Goal: Information Seeking & Learning: Learn about a topic

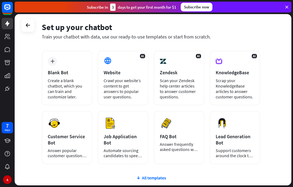
scroll to position [22, 0]
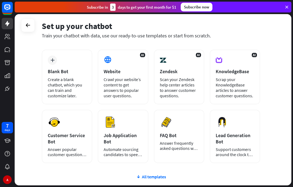
click at [0, 0] on button "Preview" at bounding box center [0, 0] width 0 height 0
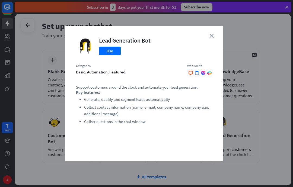
click at [103, 54] on button "Use" at bounding box center [110, 51] width 22 height 9
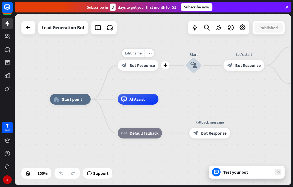
click at [133, 53] on span "Edit name" at bounding box center [133, 53] width 17 height 5
click at [133, 52] on input "**********" at bounding box center [138, 54] width 38 height 8
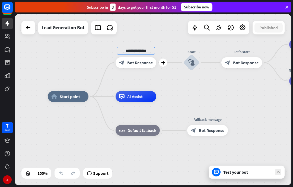
click at [155, 52] on input "**********" at bounding box center [136, 51] width 38 height 8
type input "*"
click at [153, 66] on div "home_2 Start point plus block_bot_response Bot Response Start block_user_input …" at bounding box center [153, 100] width 277 height 172
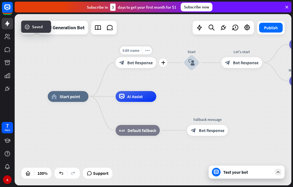
click at [125, 62] on icon "block_bot_response" at bounding box center [121, 62] width 5 height 5
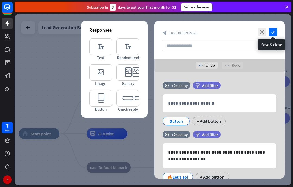
click at [274, 33] on icon "check" at bounding box center [273, 32] width 8 height 8
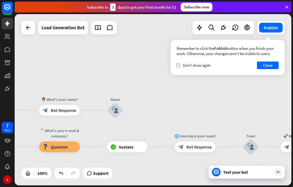
click at [240, 171] on div "Test your bot" at bounding box center [248, 172] width 49 height 5
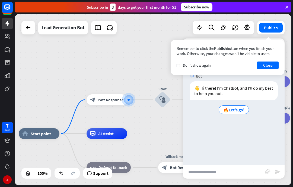
click at [240, 109] on span "🔥Let's go!" at bounding box center [234, 109] width 21 height 5
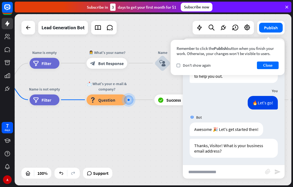
scroll to position [18, 0]
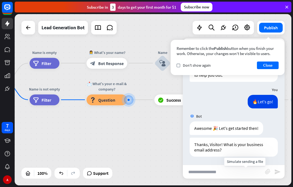
click at [265, 172] on icon "block_attachment" at bounding box center [267, 171] width 5 height 5
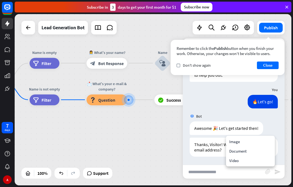
click at [280, 141] on div "Thanks, Visitor! What is your business email address? [DATE] 2:41 PM Show JSON" at bounding box center [234, 149] width 102 height 22
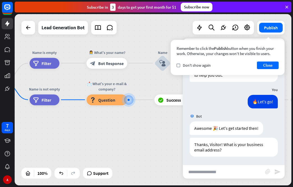
click at [278, 128] on div "Awesome 🎉 Let's get started then! [DATE] 2:41 PM Show JSON" at bounding box center [234, 130] width 102 height 16
click at [218, 170] on input "text" at bounding box center [224, 172] width 82 height 14
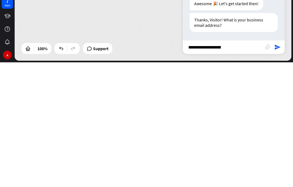
type input "**********"
click at [280, 169] on icon "send" at bounding box center [278, 172] width 7 height 7
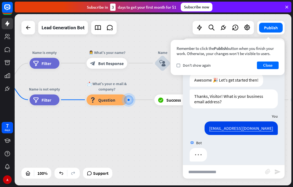
scroll to position [72, 0]
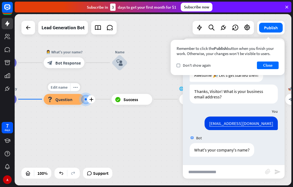
click at [61, 105] on div "block_question Question" at bounding box center [64, 99] width 41 height 11
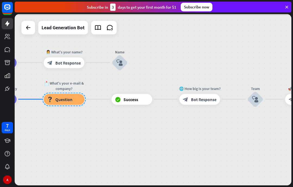
click at [59, 114] on div at bounding box center [153, 100] width 277 height 172
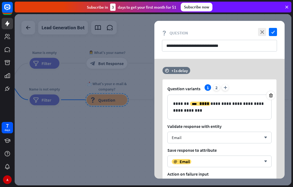
click at [103, 140] on div at bounding box center [153, 100] width 277 height 172
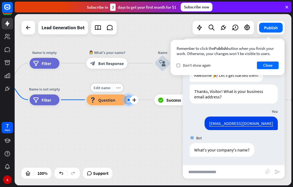
click at [101, 87] on span "Edit name" at bounding box center [102, 87] width 17 height 5
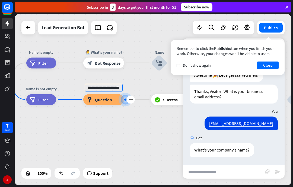
click at [118, 103] on div "block_question Question" at bounding box center [103, 99] width 41 height 11
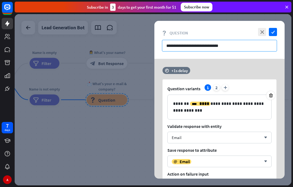
click at [252, 45] on input "**********" at bounding box center [219, 46] width 115 height 12
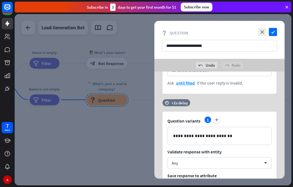
scroll to position [129, 0]
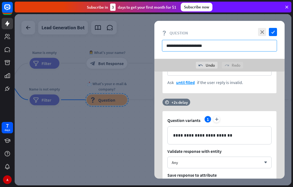
type input "**********"
click at [245, 135] on p "**********" at bounding box center [219, 135] width 93 height 7
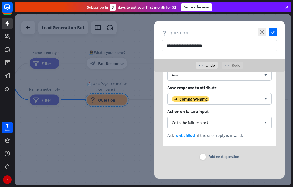
scroll to position [216, 0]
click at [262, 123] on icon "arrow_down" at bounding box center [265, 122] width 6 height 3
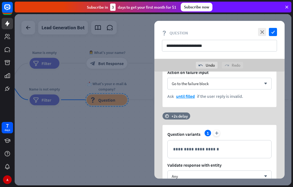
scroll to position [116, 0]
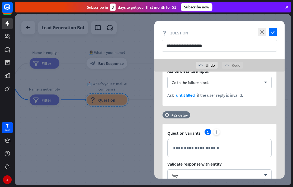
click at [233, 149] on p "**********" at bounding box center [219, 148] width 93 height 7
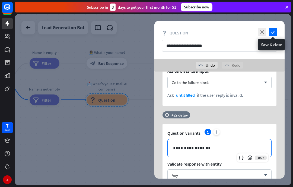
click at [274, 32] on icon "check" at bounding box center [273, 32] width 8 height 8
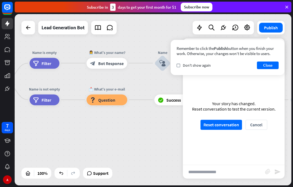
click at [228, 129] on button "Reset conversation" at bounding box center [222, 125] width 42 height 10
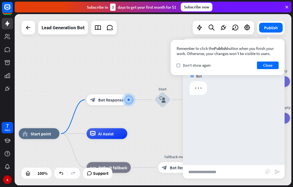
click at [268, 69] on button "Close" at bounding box center [268, 66] width 22 height 8
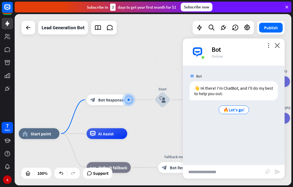
click at [239, 108] on span "🔥Let's go!" at bounding box center [234, 109] width 21 height 5
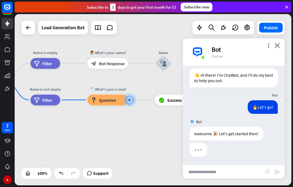
click at [209, 173] on input "text" at bounding box center [224, 172] width 82 height 14
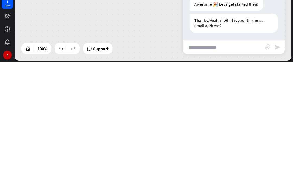
scroll to position [18, 0]
type input "**********"
click at [281, 169] on icon "send" at bounding box center [278, 172] width 7 height 7
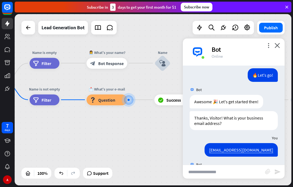
scroll to position [72, 0]
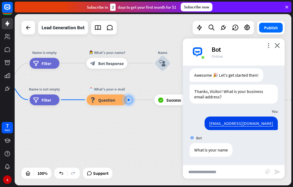
click at [214, 174] on input "text" at bounding box center [224, 172] width 82 height 14
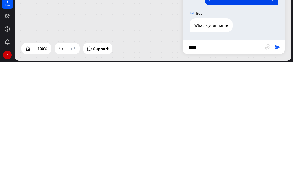
type input "*****"
click at [279, 169] on icon "send" at bounding box center [278, 172] width 7 height 7
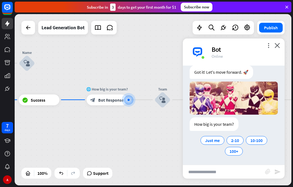
scroll to position [203, 0]
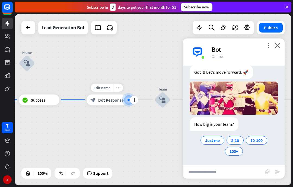
click at [96, 101] on icon "block_bot_response" at bounding box center [92, 99] width 5 height 5
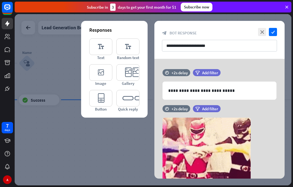
click at [140, 44] on icon "editor_text" at bounding box center [128, 47] width 23 height 17
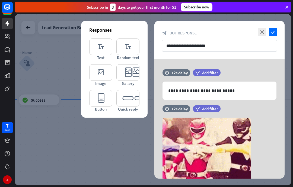
click at [140, 47] on icon "editor_text" at bounding box center [128, 47] width 23 height 17
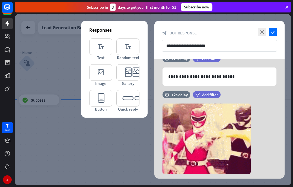
click at [140, 47] on icon "editor_text" at bounding box center [128, 47] width 23 height 17
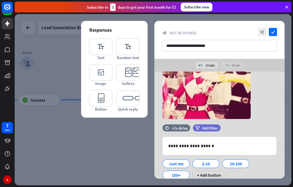
scroll to position [82, 0]
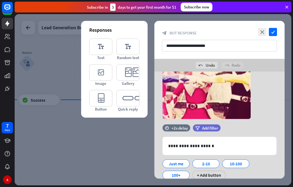
click at [220, 145] on p "**********" at bounding box center [219, 146] width 103 height 7
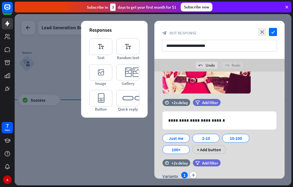
scroll to position [121, 0]
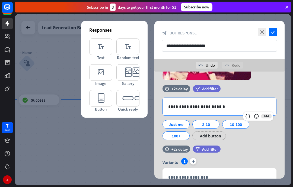
click at [188, 123] on icon at bounding box center [188, 121] width 5 height 5
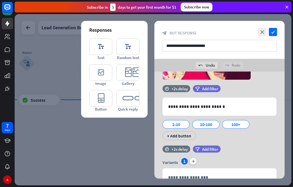
click at [188, 122] on icon at bounding box center [188, 121] width 5 height 5
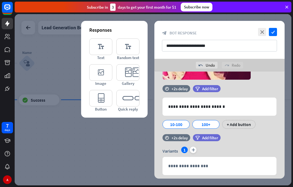
click at [188, 123] on icon at bounding box center [188, 121] width 5 height 5
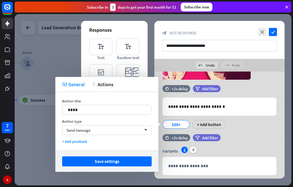
click at [132, 161] on button "Save settings" at bounding box center [107, 162] width 90 height 10
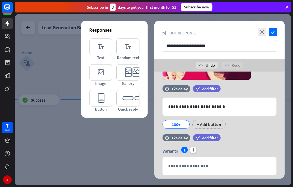
click at [154, 114] on icon at bounding box center [154, 113] width 5 height 5
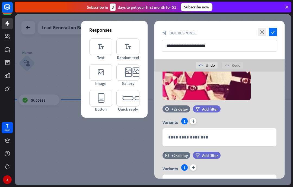
scroll to position [101, 0]
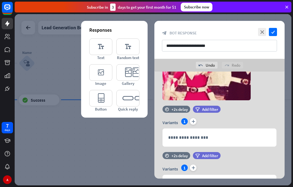
click at [218, 136] on p "**********" at bounding box center [219, 137] width 103 height 7
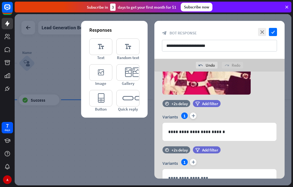
scroll to position [102, 0]
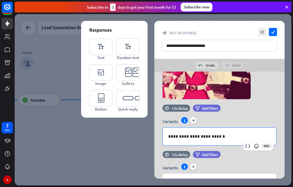
click at [255, 148] on icon at bounding box center [256, 146] width 5 height 5
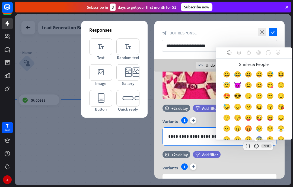
click at [245, 149] on icon at bounding box center [247, 146] width 5 height 5
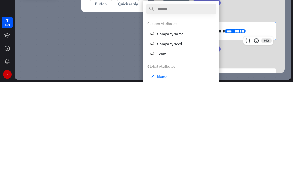
scroll to position [106, 0]
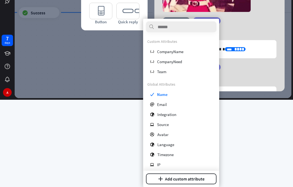
click at [265, 100] on html "7 days A close Product Help First steps Get started with ChatBot Help Center Fo…" at bounding box center [146, 6] width 293 height 187
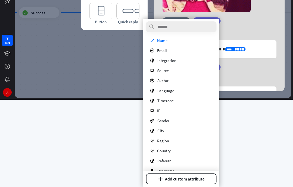
scroll to position [54, 0]
click at [223, 100] on html "7 days A close Product Help First steps Get started with ChatBot Help Center Fo…" at bounding box center [146, 6] width 293 height 187
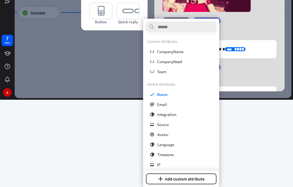
scroll to position [0, 0]
click at [218, 65] on span "Add filter" at bounding box center [210, 67] width 16 height 5
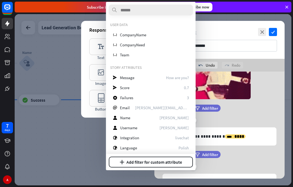
scroll to position [1, 0]
click at [218, 152] on span "Add filter" at bounding box center [210, 154] width 16 height 5
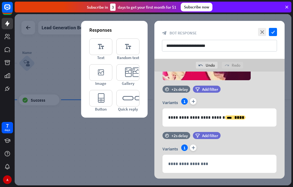
scroll to position [113, 0]
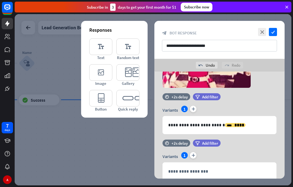
click at [239, 125] on span "****" at bounding box center [240, 125] width 10 height 4
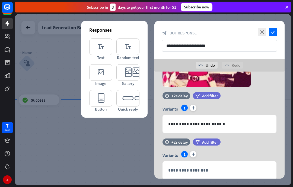
scroll to position [111, 0]
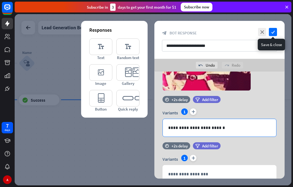
click at [273, 33] on icon "check" at bounding box center [273, 32] width 8 height 8
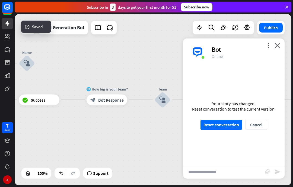
click at [228, 130] on button "Reset conversation" at bounding box center [222, 125] width 42 height 10
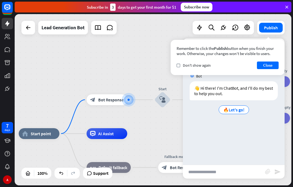
click at [236, 110] on span "🔥Let's go!" at bounding box center [234, 109] width 21 height 5
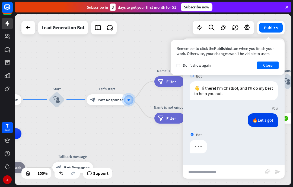
click at [203, 172] on input "text" at bounding box center [224, 172] width 82 height 14
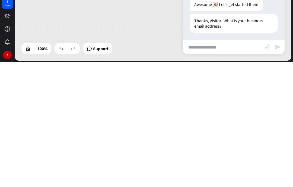
scroll to position [18, 0]
type input "******"
click at [278, 169] on icon "send" at bounding box center [278, 172] width 7 height 7
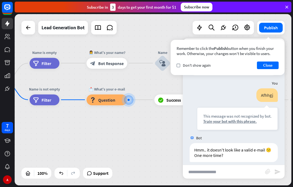
scroll to position [105, 0]
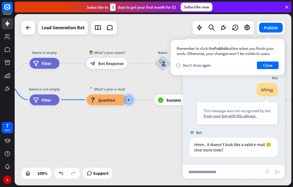
click at [202, 173] on input "text" at bounding box center [224, 172] width 82 height 14
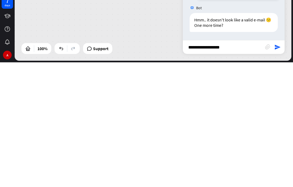
type input "**********"
click at [277, 169] on icon "send" at bounding box center [278, 172] width 7 height 7
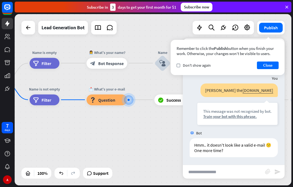
scroll to position [192, 0]
click at [212, 173] on input "text" at bounding box center [224, 172] width 82 height 14
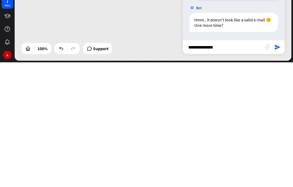
type input "**********"
click at [275, 169] on icon "send" at bounding box center [278, 172] width 7 height 7
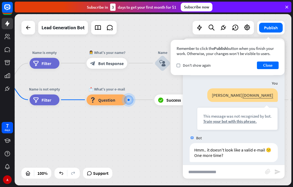
click at [213, 167] on input "text" at bounding box center [224, 172] width 82 height 14
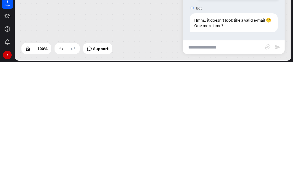
scroll to position [279, 0]
type input "**********"
click at [281, 169] on icon "send" at bounding box center [278, 172] width 7 height 7
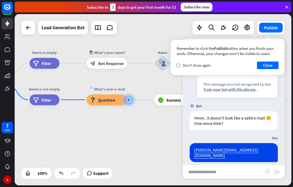
click at [274, 45] on div "Remember to click the Publish button when you finish your work. Otherwise, your…" at bounding box center [228, 57] width 114 height 35
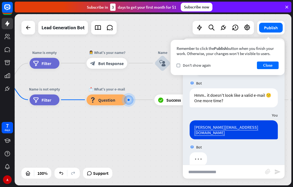
scroll to position [333, 0]
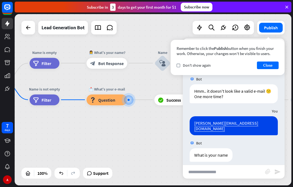
click at [211, 175] on input "text" at bounding box center [224, 172] width 82 height 14
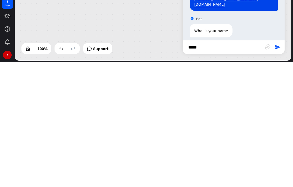
type input "*****"
click at [275, 169] on icon "send" at bounding box center [278, 172] width 7 height 7
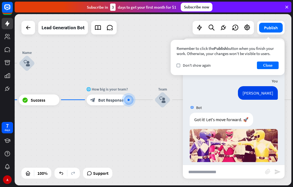
scroll to position [438, 0]
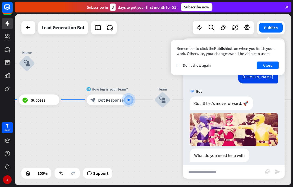
click at [205, 176] on input "text" at bounding box center [224, 172] width 82 height 14
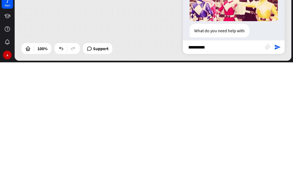
type input "**********"
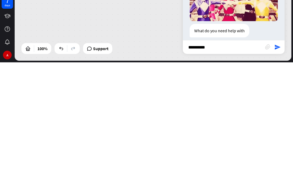
click at [277, 169] on icon "send" at bounding box center [278, 172] width 7 height 7
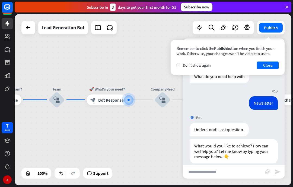
scroll to position [518, 0]
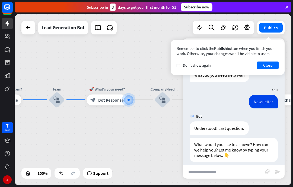
click at [195, 174] on input "text" at bounding box center [224, 172] width 82 height 14
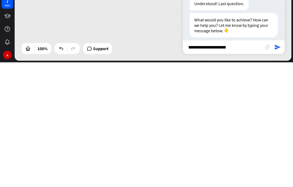
type input "**********"
click at [275, 169] on icon "send" at bounding box center [278, 172] width 7 height 7
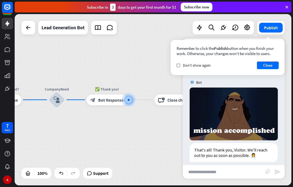
scroll to position [649, 0]
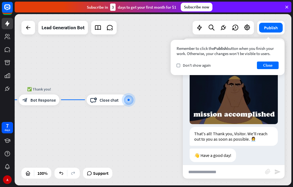
click at [273, 29] on button "Publish" at bounding box center [271, 28] width 24 height 10
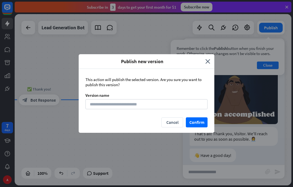
click at [195, 122] on button "Confirm" at bounding box center [197, 123] width 22 height 10
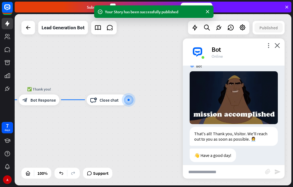
click at [6, 40] on link at bounding box center [7, 36] width 11 height 11
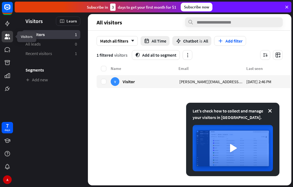
click at [3, 27] on link at bounding box center [7, 23] width 11 height 11
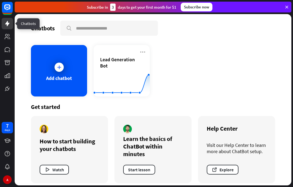
click at [134, 66] on span "Lead Generation Bot" at bounding box center [121, 63] width 43 height 12
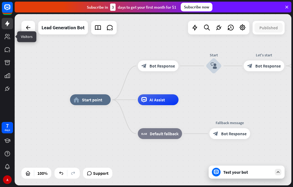
click at [0, 0] on icon at bounding box center [0, 0] width 0 height 0
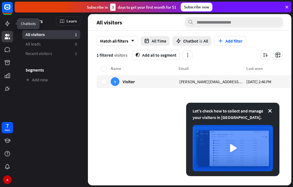
click at [0, 0] on icon at bounding box center [0, 0] width 0 height 0
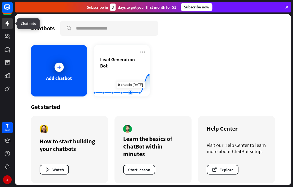
click at [142, 52] on icon at bounding box center [143, 52] width 7 height 7
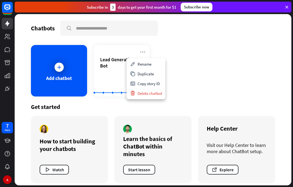
click at [231, 98] on div "Get started How to start building your chatbots Watch Learn the basics of ChatB…" at bounding box center [153, 143] width 245 height 93
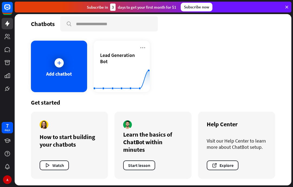
scroll to position [4, 0]
click at [3, 75] on link at bounding box center [7, 75] width 11 height 11
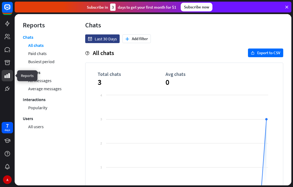
click at [272, 54] on button "export Export to CSV" at bounding box center [265, 53] width 35 height 9
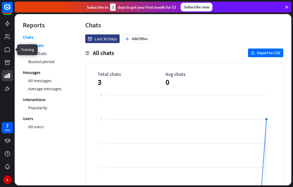
click at [2, 49] on link at bounding box center [7, 49] width 11 height 11
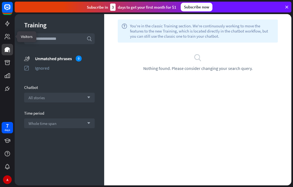
click at [4, 40] on link at bounding box center [7, 36] width 11 height 11
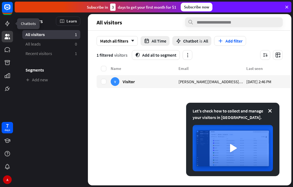
click at [0, 0] on icon at bounding box center [0, 0] width 0 height 0
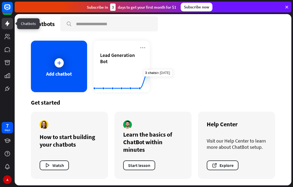
scroll to position [4, 0]
click at [151, 164] on button "Start lesson" at bounding box center [139, 166] width 32 height 10
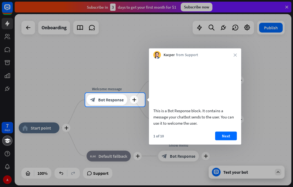
click at [229, 140] on button "Next" at bounding box center [226, 136] width 22 height 9
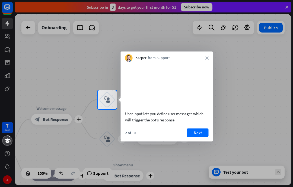
click at [198, 137] on button "Next" at bounding box center [198, 133] width 22 height 9
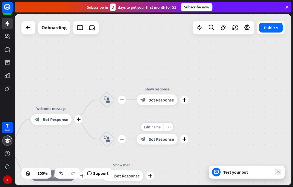
click at [187, 139] on icon "plus" at bounding box center [185, 139] width 4 height 4
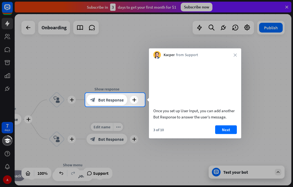
click at [225, 134] on button "Next" at bounding box center [226, 130] width 22 height 9
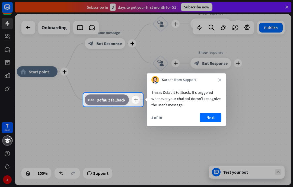
click at [210, 117] on button "Next" at bounding box center [211, 118] width 22 height 9
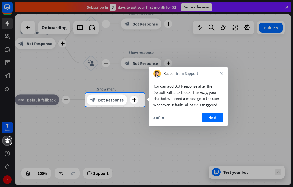
click at [208, 122] on button "Next" at bounding box center [213, 118] width 22 height 9
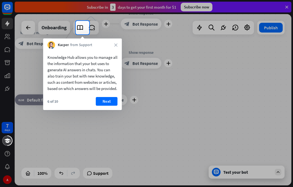
click at [107, 106] on button "Next" at bounding box center [107, 101] width 22 height 9
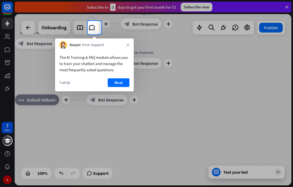
click at [117, 82] on button "Next" at bounding box center [119, 83] width 22 height 9
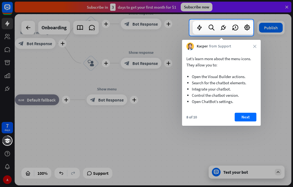
click at [251, 120] on button "Next" at bounding box center [246, 117] width 22 height 9
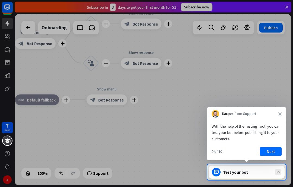
click at [268, 151] on button "Next" at bounding box center [271, 152] width 22 height 9
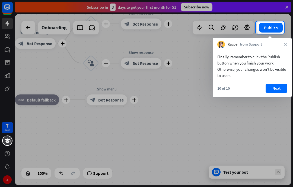
click at [276, 89] on button "Next" at bounding box center [277, 88] width 22 height 9
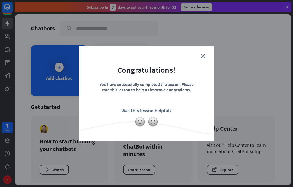
click at [237, 108] on div "close Congratulations! You have successfully completed the lesson. Please rate …" at bounding box center [146, 93] width 293 height 187
click at [202, 58] on icon "close" at bounding box center [203, 56] width 4 height 4
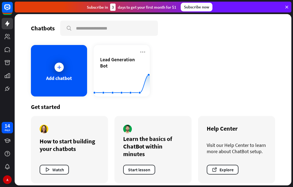
scroll to position [13, 0]
